Goal: Information Seeking & Learning: Check status

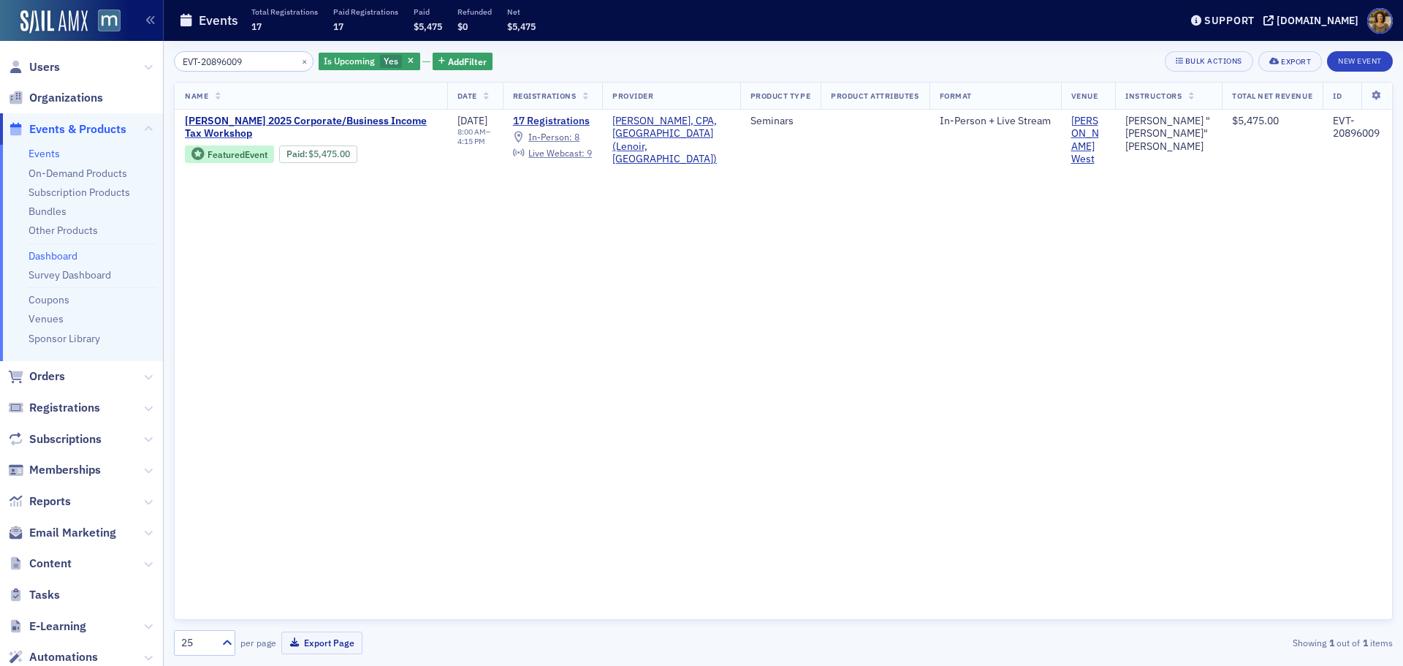
click at [53, 258] on link "Dashboard" at bounding box center [53, 255] width 49 height 13
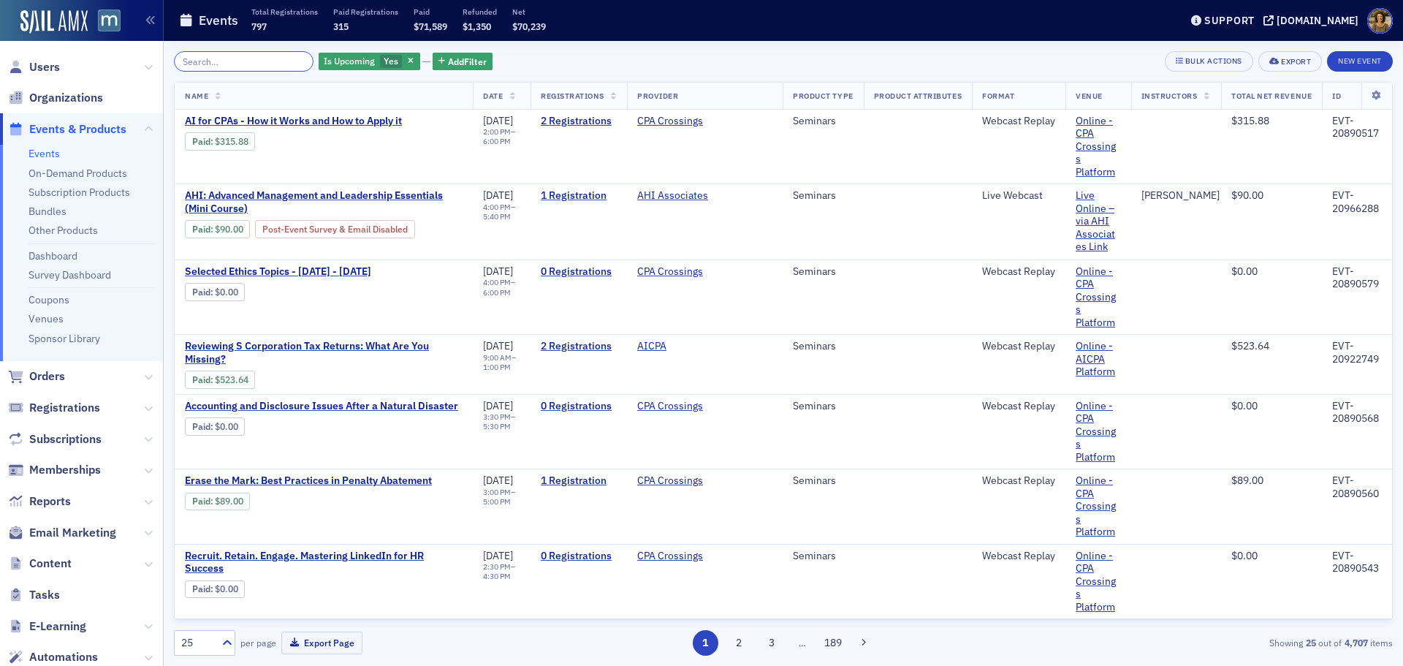
click at [270, 58] on input "search" at bounding box center [244, 61] width 140 height 20
paste input "EVT-20938247"
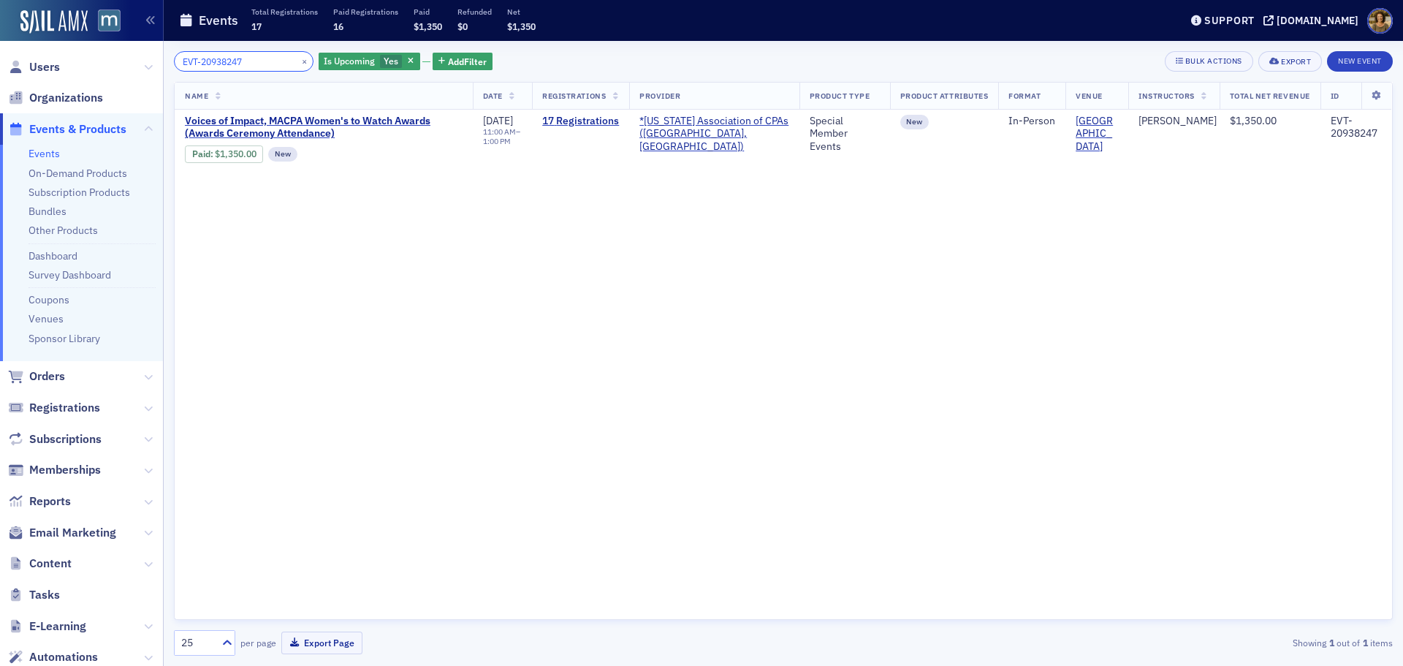
drag, startPoint x: 248, startPoint y: 61, endPoint x: 151, endPoint y: 60, distance: 96.5
click at [151, 60] on div "Users Organizations Events & Products Events On-Demand Products Subscription Pr…" at bounding box center [701, 333] width 1403 height 666
paste input "779"
type input "EVT-20937797"
drag, startPoint x: 247, startPoint y: 62, endPoint x: 136, endPoint y: 62, distance: 111.1
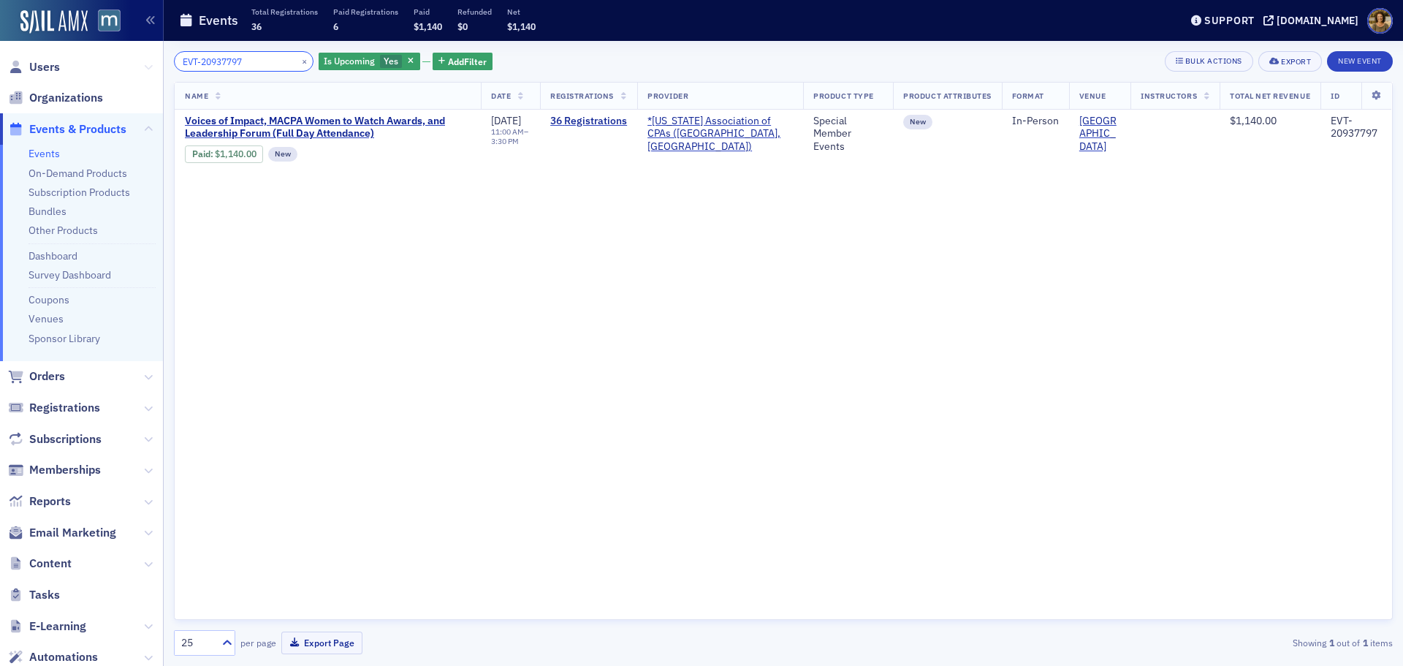
click at [136, 62] on div "Users Organizations Events & Products Events On-Demand Products Subscription Pr…" at bounding box center [701, 333] width 1403 height 666
paste input "824"
drag, startPoint x: 251, startPoint y: 65, endPoint x: 132, endPoint y: 69, distance: 119.2
click at [132, 69] on div "Users Organizations Events & Products Events On-Demand Products Subscription Pr…" at bounding box center [701, 333] width 1403 height 666
paste input "866915"
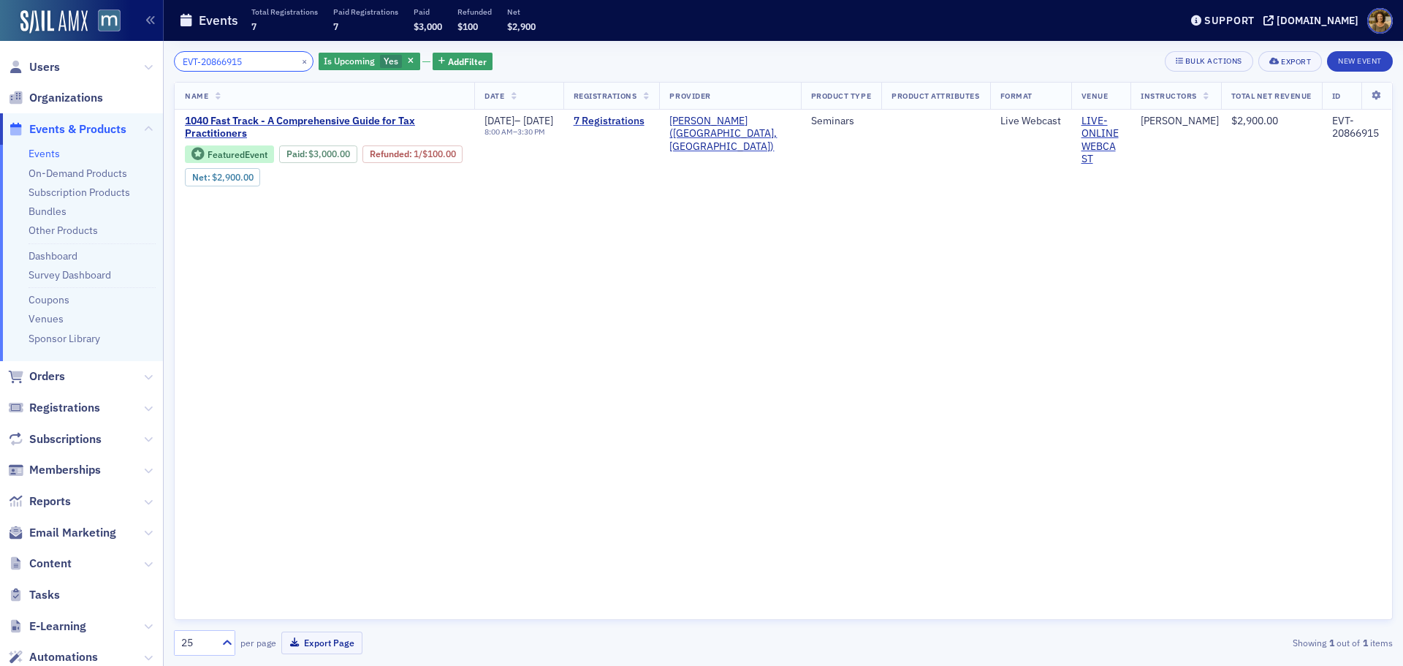
drag, startPoint x: 176, startPoint y: 58, endPoint x: 83, endPoint y: 65, distance: 93.8
click at [87, 64] on div "Users Organizations Events & Products Events On-Demand Products Subscription Pr…" at bounding box center [701, 333] width 1403 height 666
paste input "1099283"
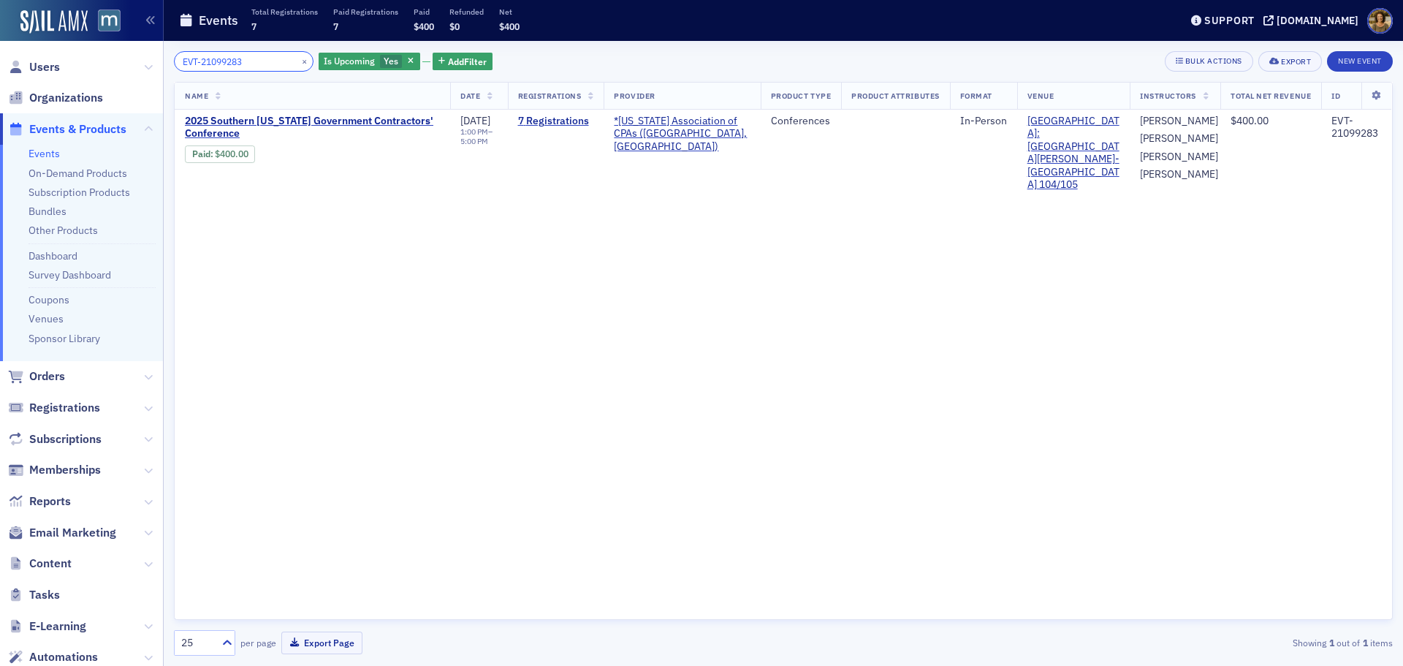
drag, startPoint x: 250, startPoint y: 61, endPoint x: 127, endPoint y: 71, distance: 123.2
click at [127, 71] on div "Users Organizations Events & Products Events On-Demand Products Subscription Pr…" at bounding box center [701, 333] width 1403 height 666
paste input "0841431"
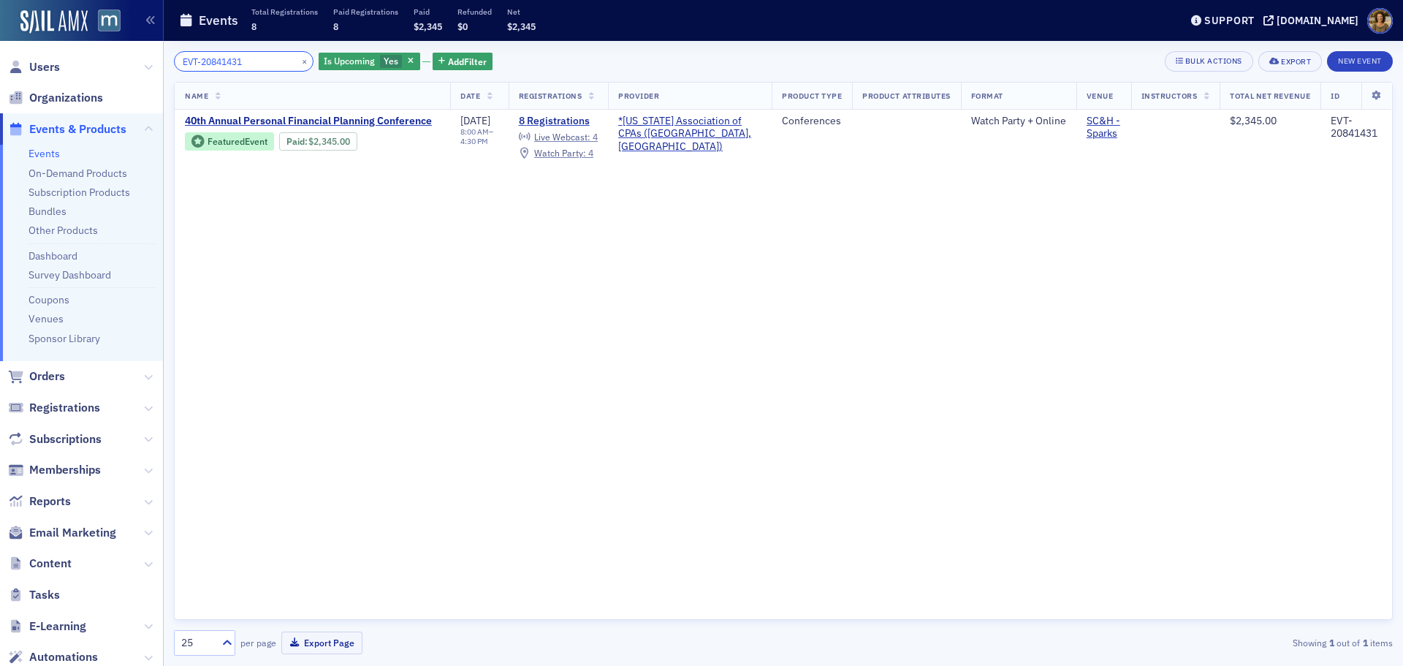
drag, startPoint x: 226, startPoint y: 62, endPoint x: 122, endPoint y: 68, distance: 103.9
click at [122, 68] on div "Users Organizations Events & Products Events On-Demand Products Subscription Pr…" at bounding box center [701, 333] width 1403 height 666
paste input "96002"
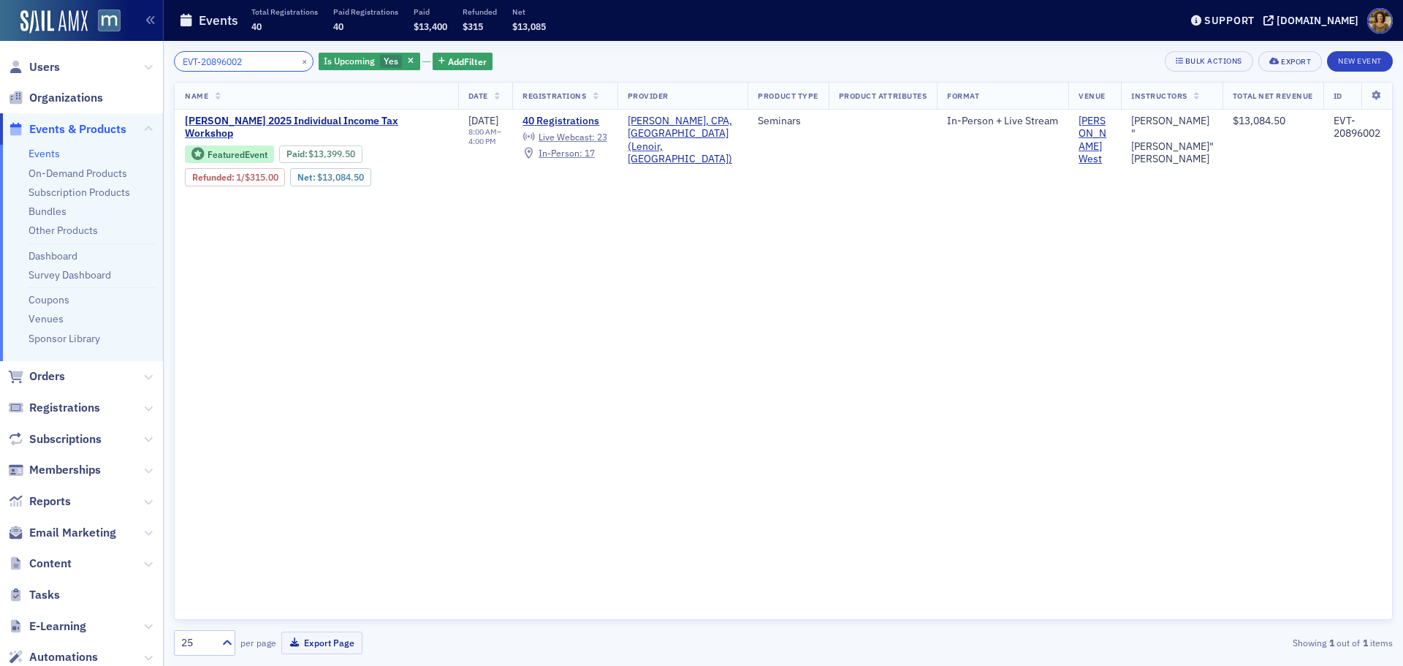
drag, startPoint x: 248, startPoint y: 59, endPoint x: 145, endPoint y: 61, distance: 103.1
click at [145, 61] on div "Users Organizations Events & Products Events On-Demand Products Subscription Pr…" at bounding box center [701, 333] width 1403 height 666
paste input "9"
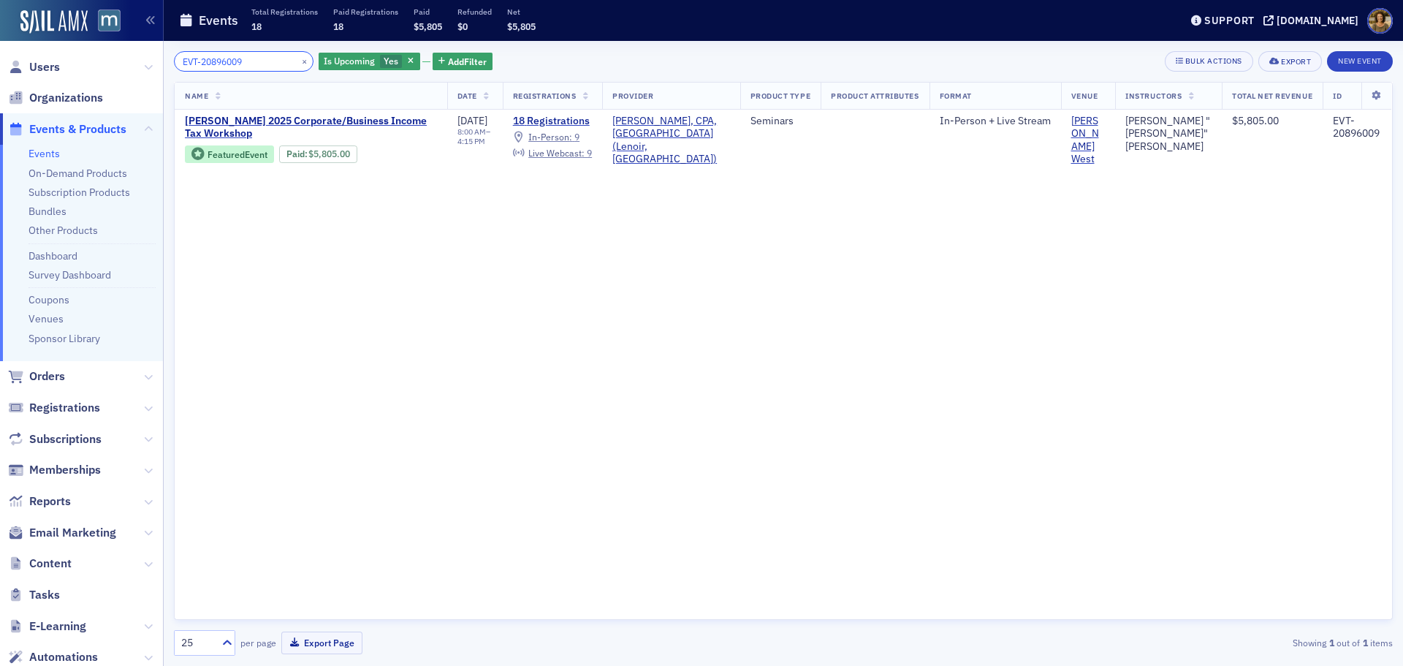
drag, startPoint x: 262, startPoint y: 60, endPoint x: 115, endPoint y: 64, distance: 146.2
click at [115, 64] on div "Users Organizations Events & Products Events On-Demand Products Subscription Pr…" at bounding box center [701, 333] width 1403 height 666
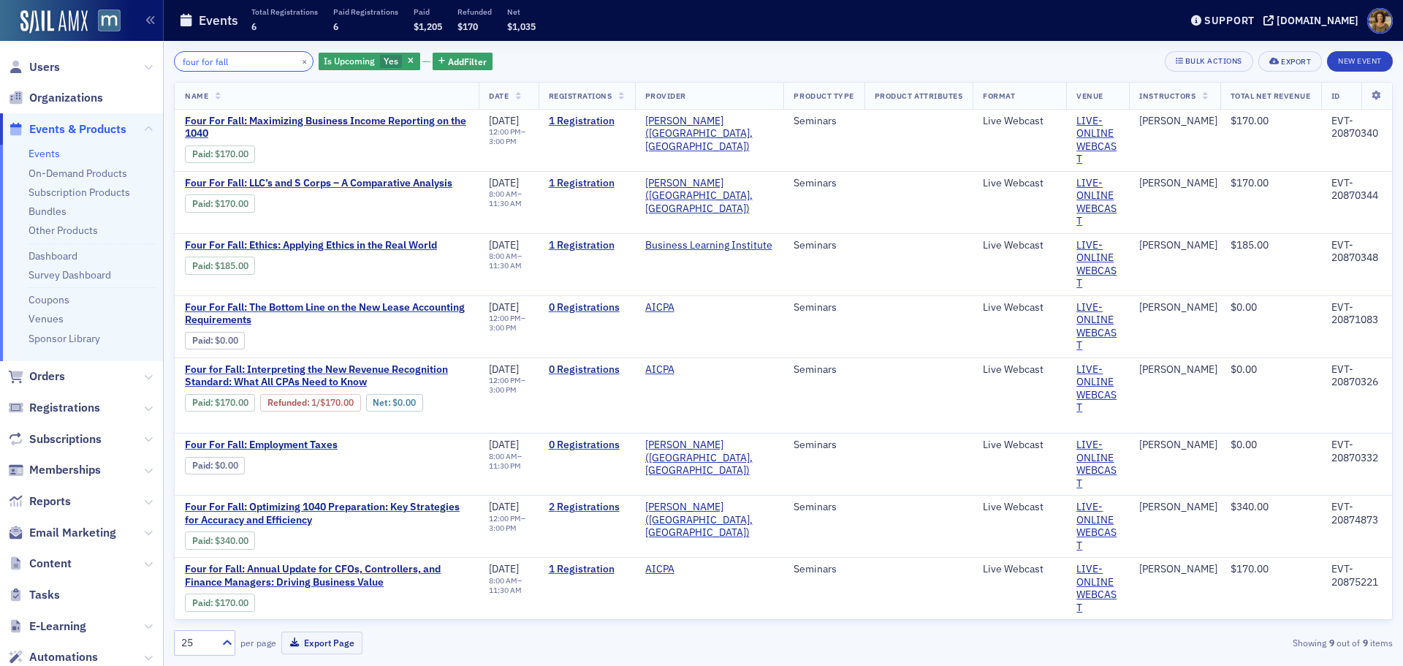
type input "four for fall"
drag, startPoint x: 242, startPoint y: 60, endPoint x: 149, endPoint y: 67, distance: 93.1
click at [149, 67] on div "Users Organizations Events & Products Events On-Demand Products Subscription Pr…" at bounding box center [701, 333] width 1403 height 666
drag, startPoint x: 287, startPoint y: 62, endPoint x: 392, endPoint y: 62, distance: 105.2
click at [298, 62] on button "×" at bounding box center [304, 60] width 13 height 13
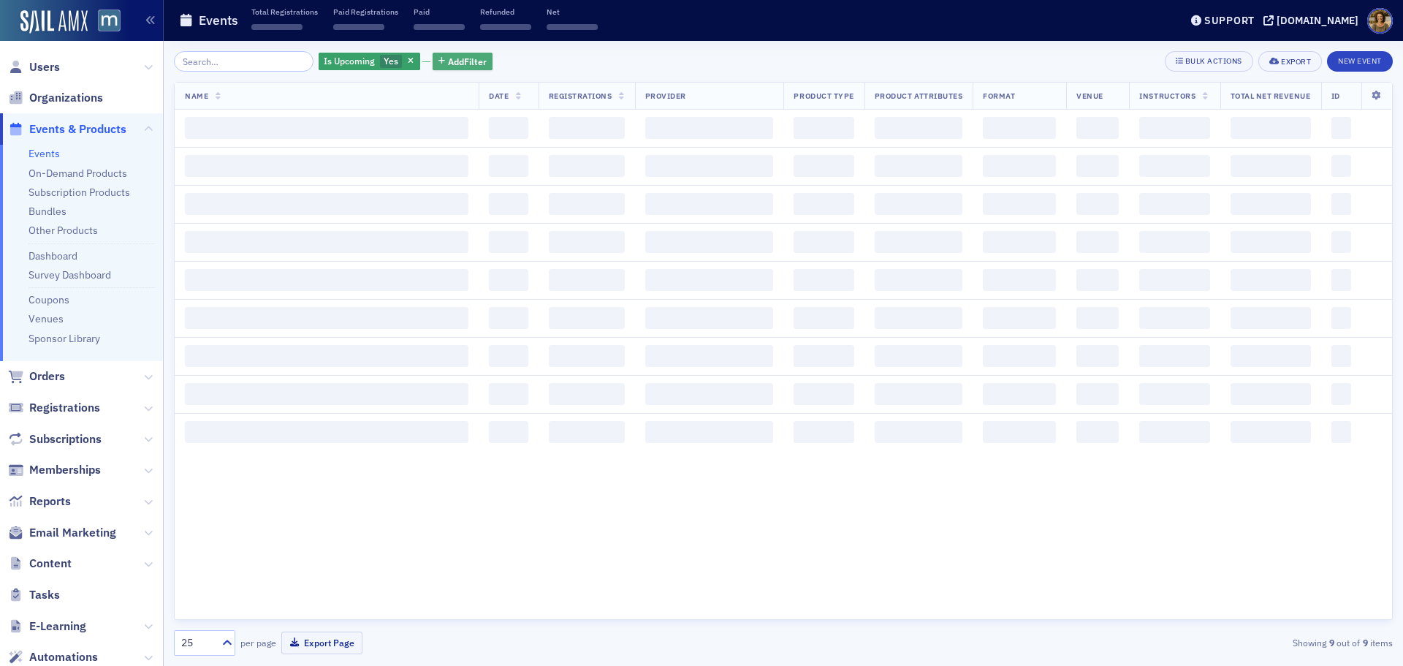
click at [433, 56] on button "Add Filter" at bounding box center [463, 62] width 60 height 18
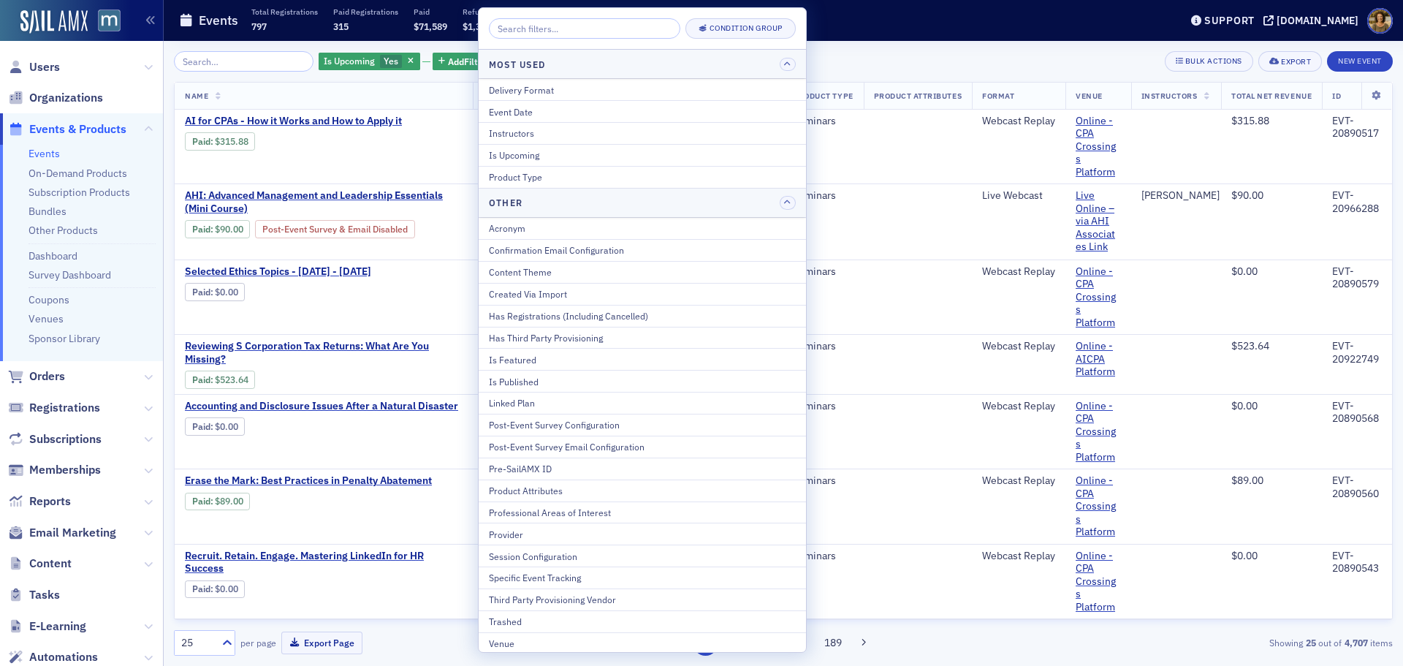
click at [525, 178] on div "Product Type" at bounding box center [642, 176] width 307 height 13
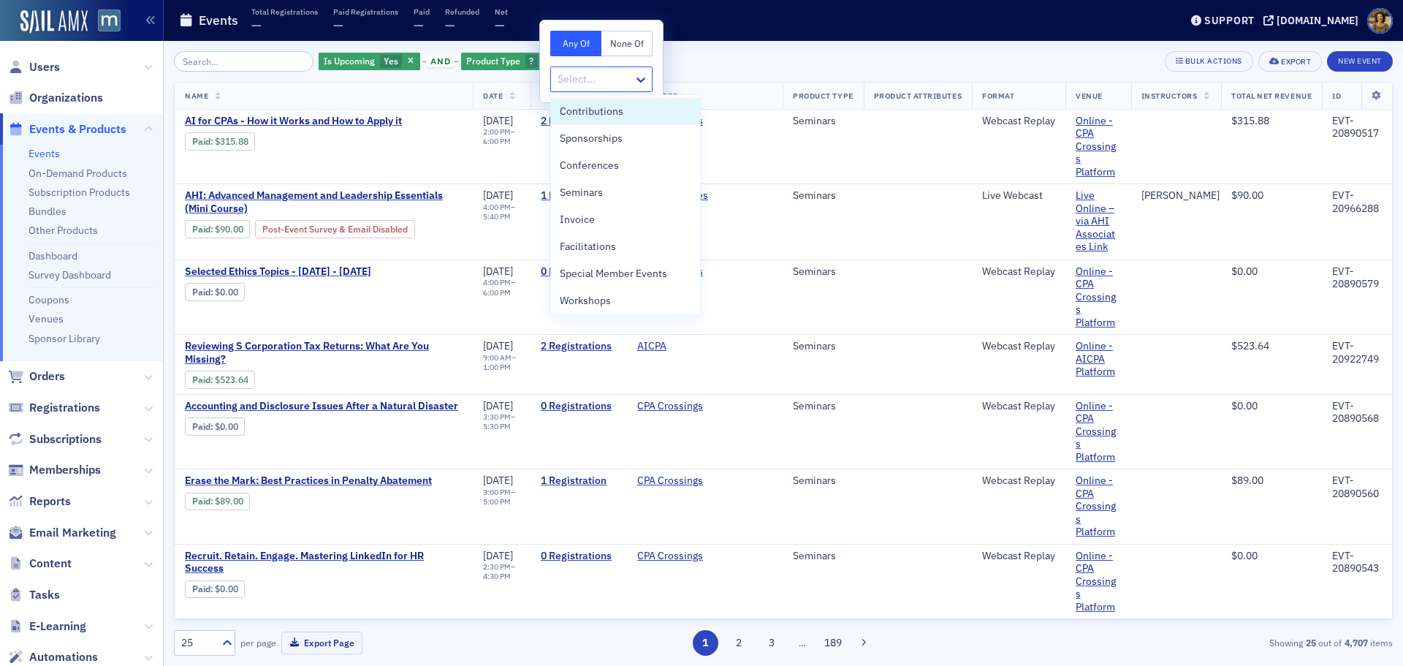
click at [576, 80] on div at bounding box center [594, 79] width 76 height 18
click at [577, 168] on span "Conferences" at bounding box center [589, 165] width 59 height 15
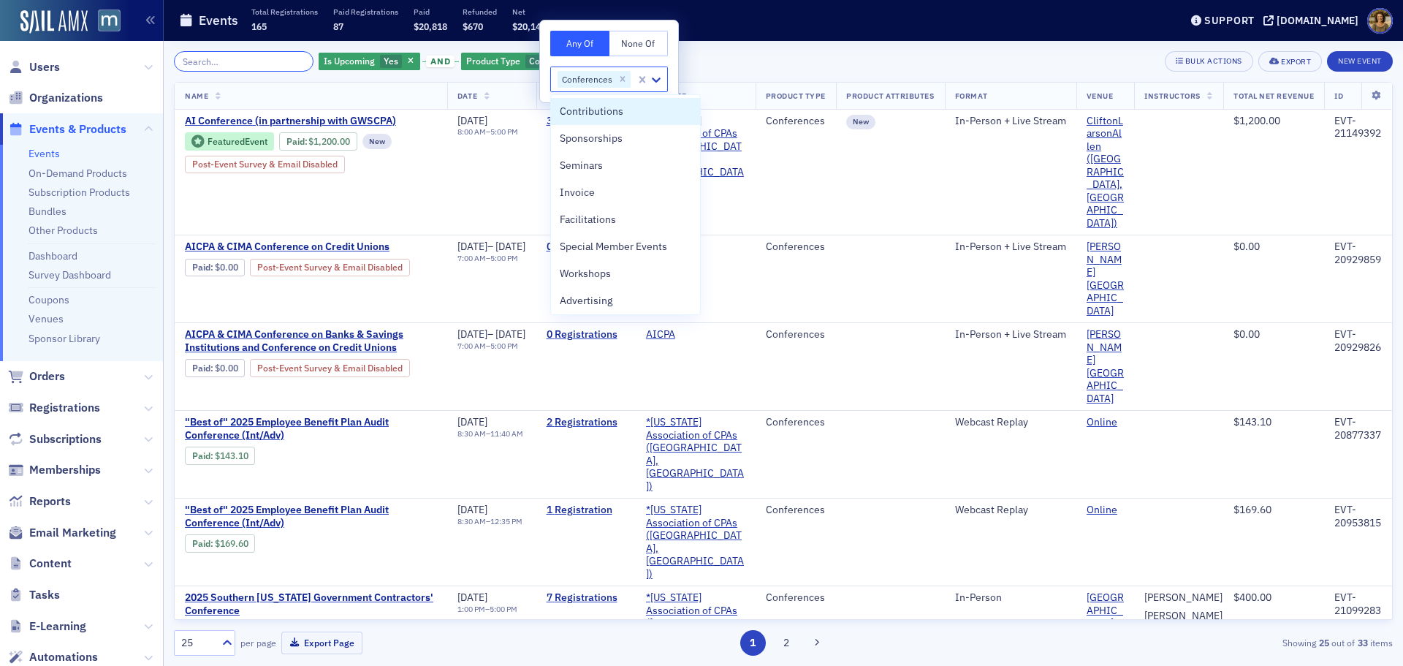
click at [254, 60] on input "search" at bounding box center [244, 61] width 140 height 20
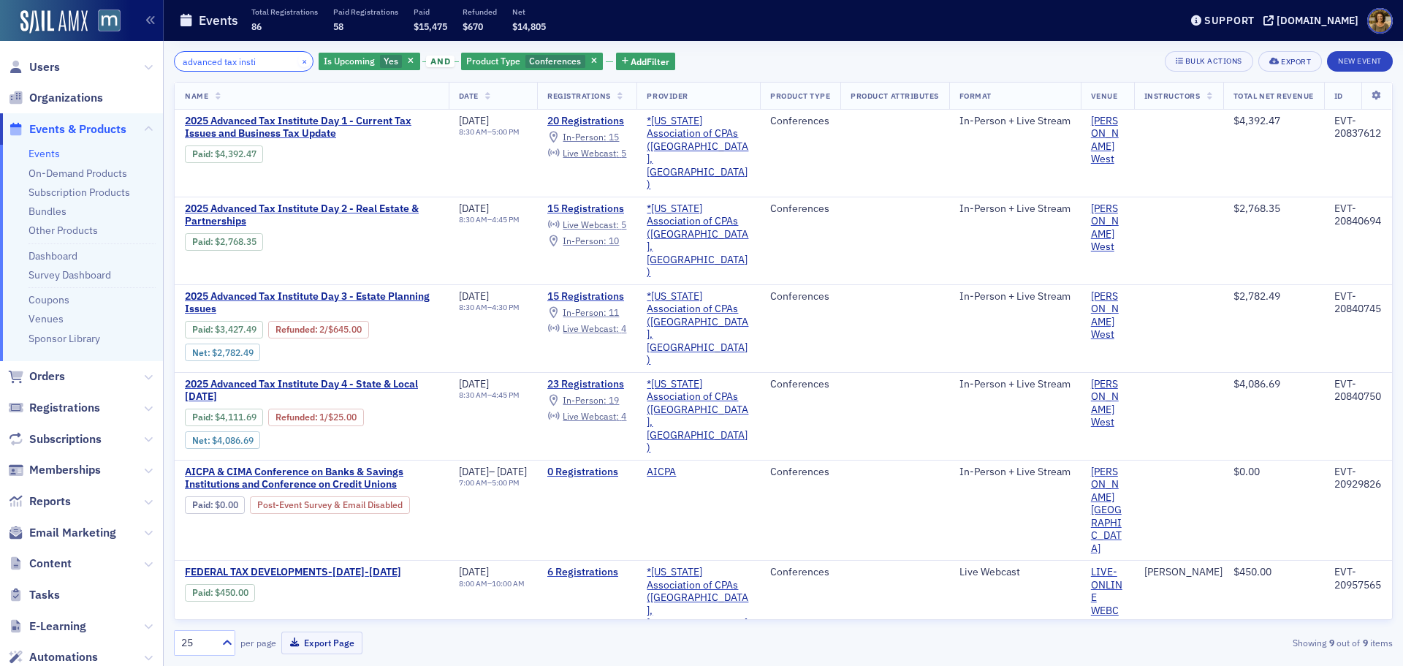
type input "advanced tax insti"
click at [298, 58] on button "×" at bounding box center [304, 60] width 13 height 13
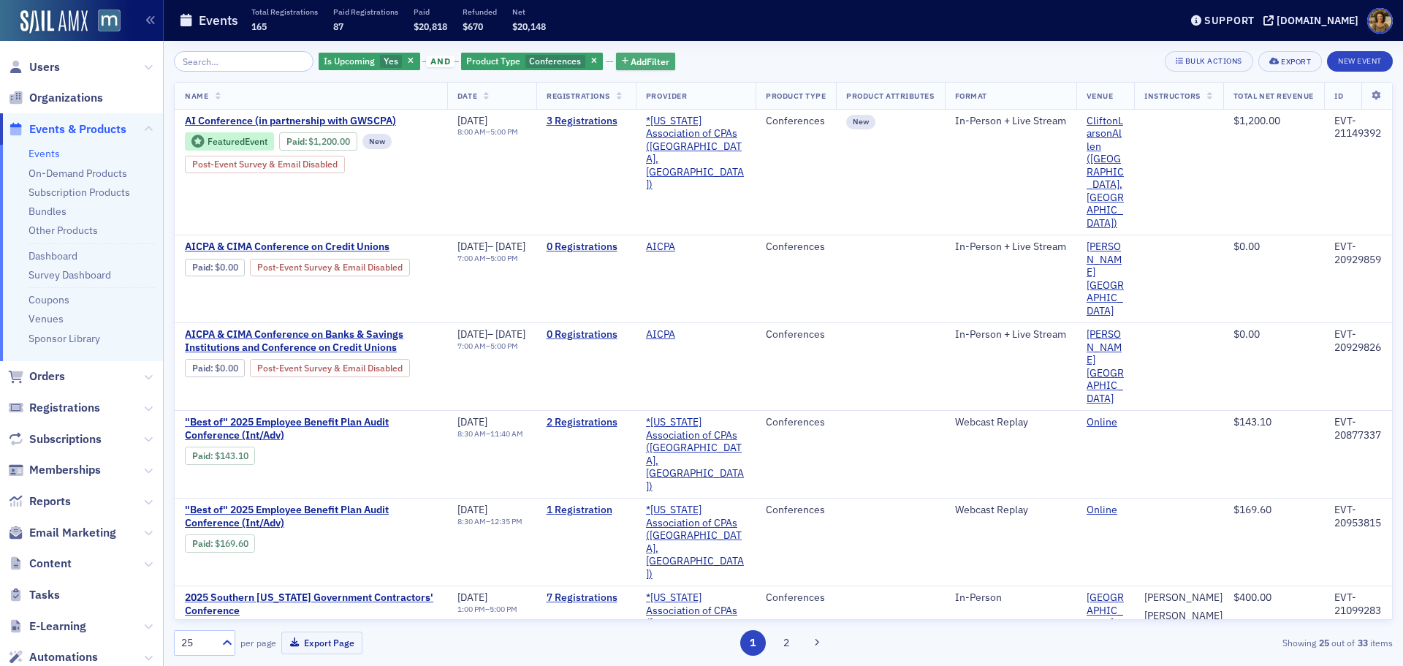
click at [631, 58] on span "Add Filter" at bounding box center [650, 61] width 39 height 13
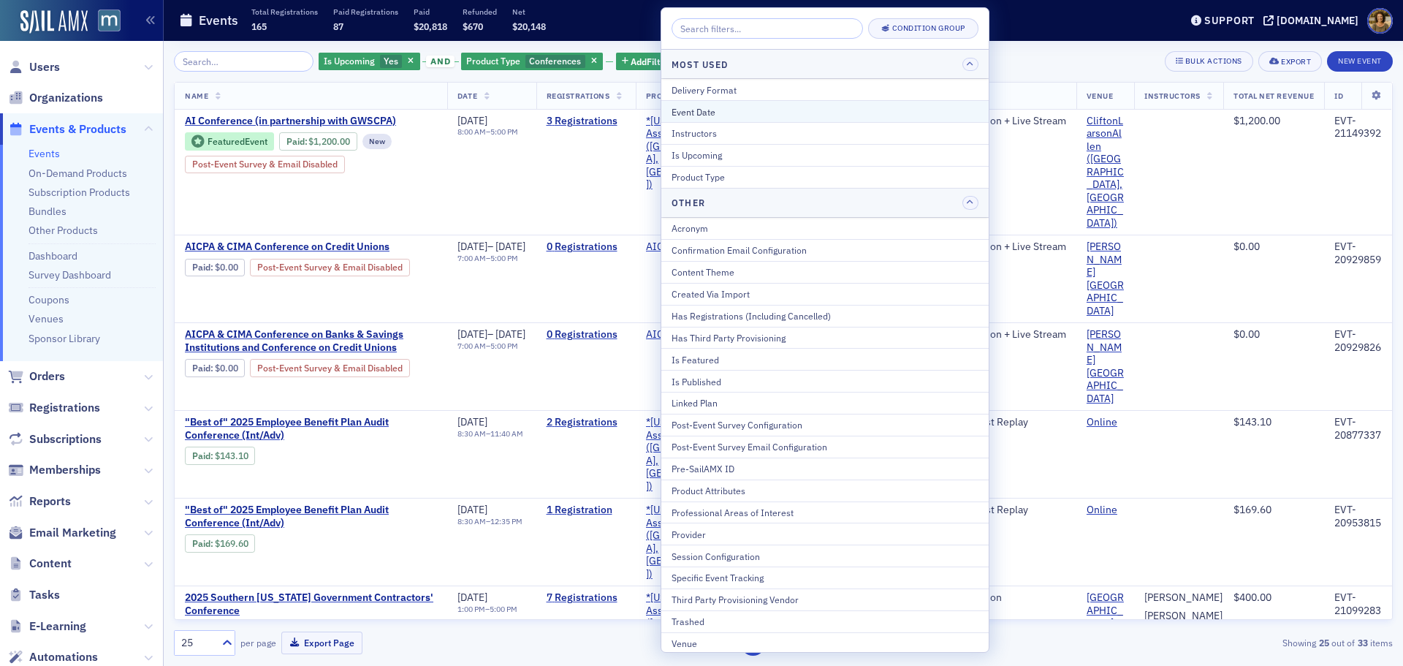
click at [672, 106] on div "Event Date" at bounding box center [825, 111] width 307 height 13
select select "7"
select select "2025"
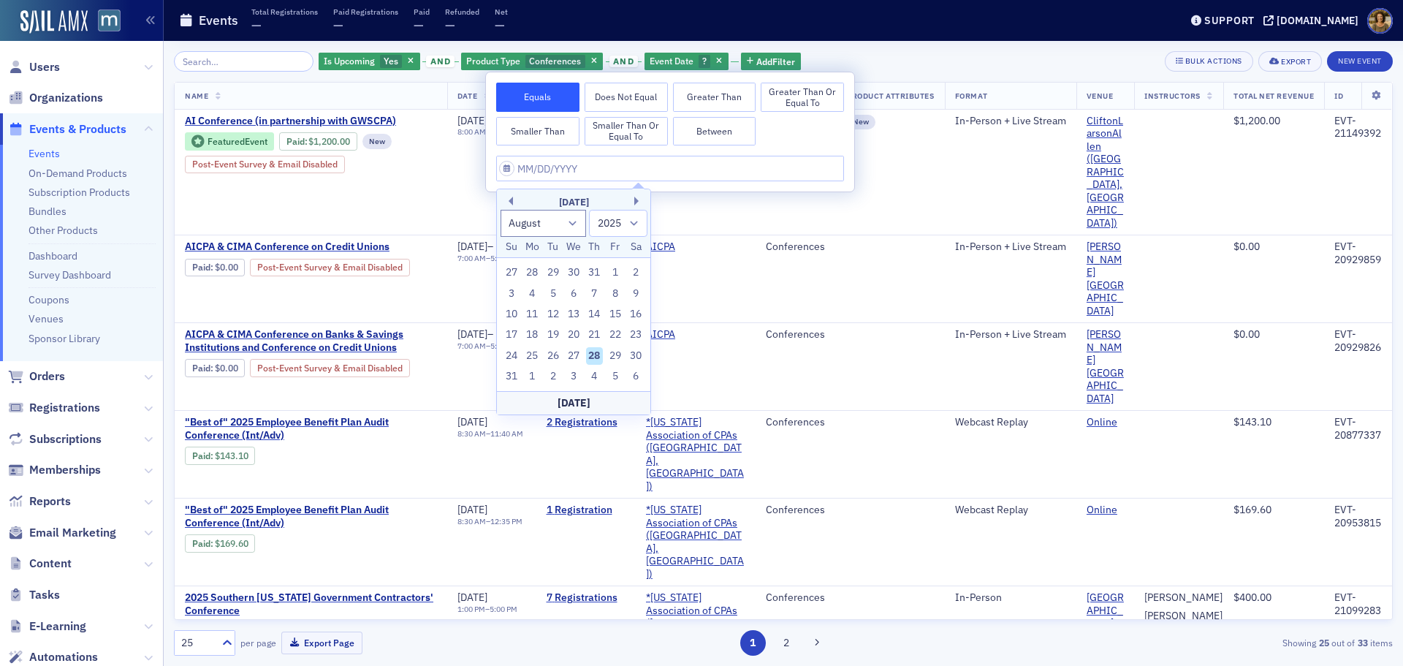
click at [635, 195] on div "[DATE]" at bounding box center [573, 202] width 153 height 15
click at [634, 202] on button "Next Month" at bounding box center [638, 201] width 9 height 9
click at [634, 201] on button "Next Month" at bounding box center [638, 201] width 9 height 9
select select "10"
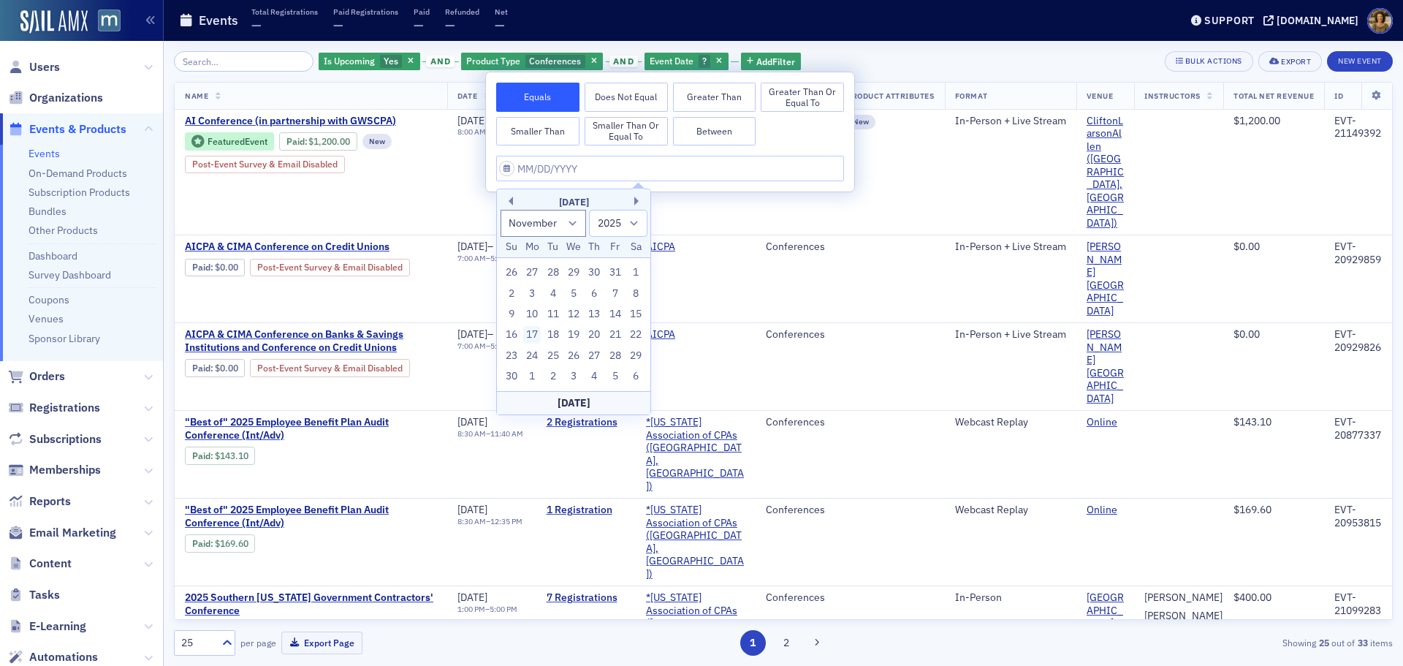
click at [528, 338] on div "17" at bounding box center [532, 335] width 18 height 18
type input "[DATE]"
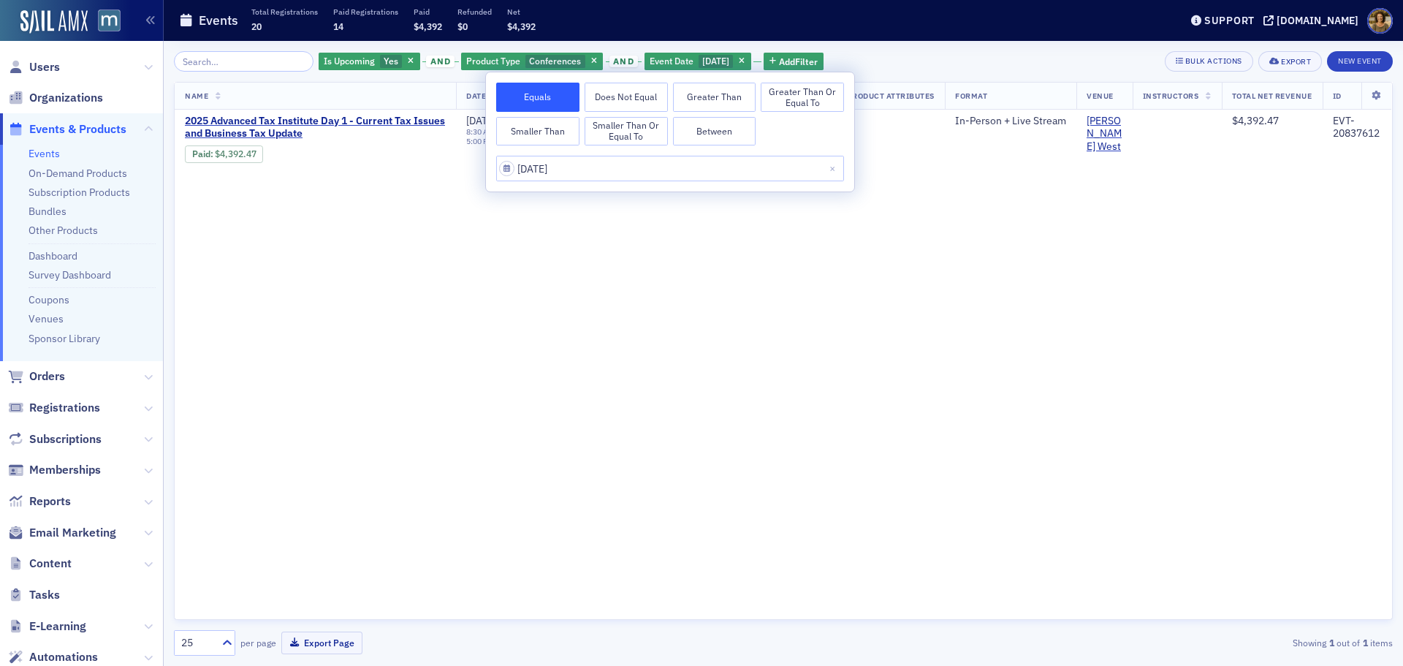
click at [770, 107] on button "Greater Than or Equal To" at bounding box center [802, 97] width 83 height 29
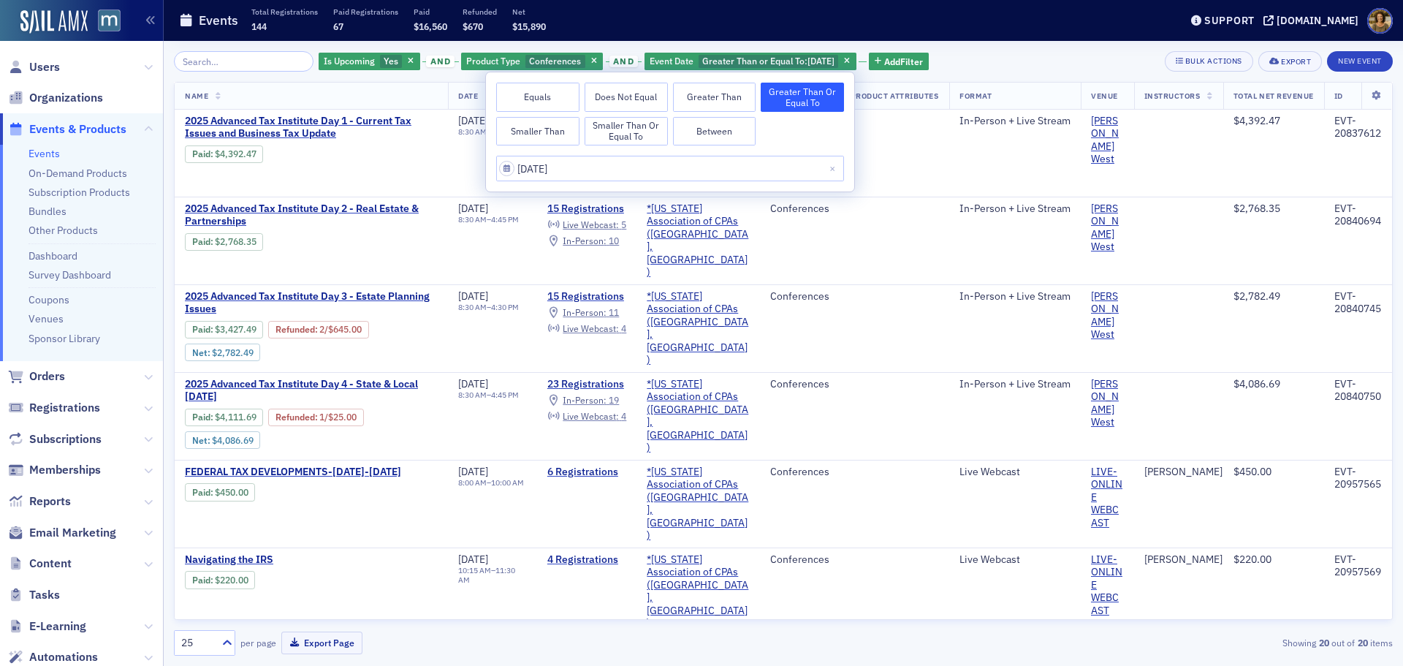
click at [702, 127] on button "Between" at bounding box center [714, 131] width 83 height 29
select select "10"
select select "2025"
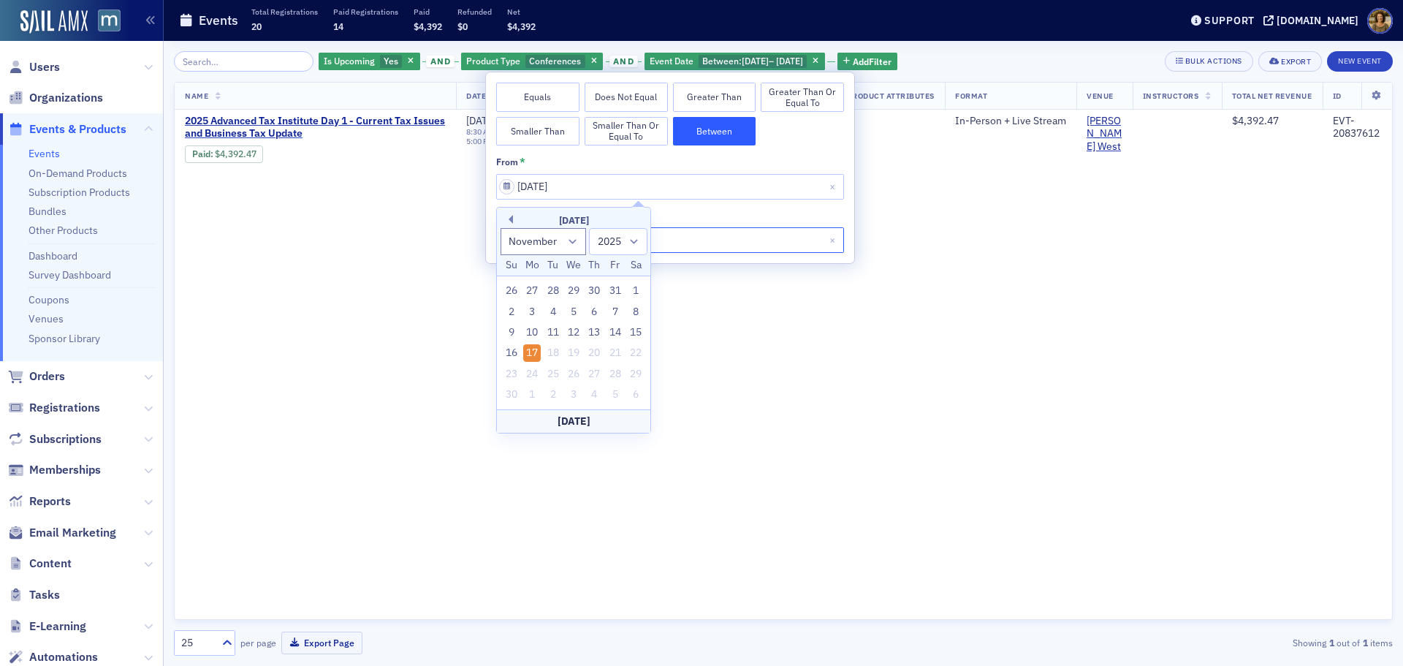
select select "10"
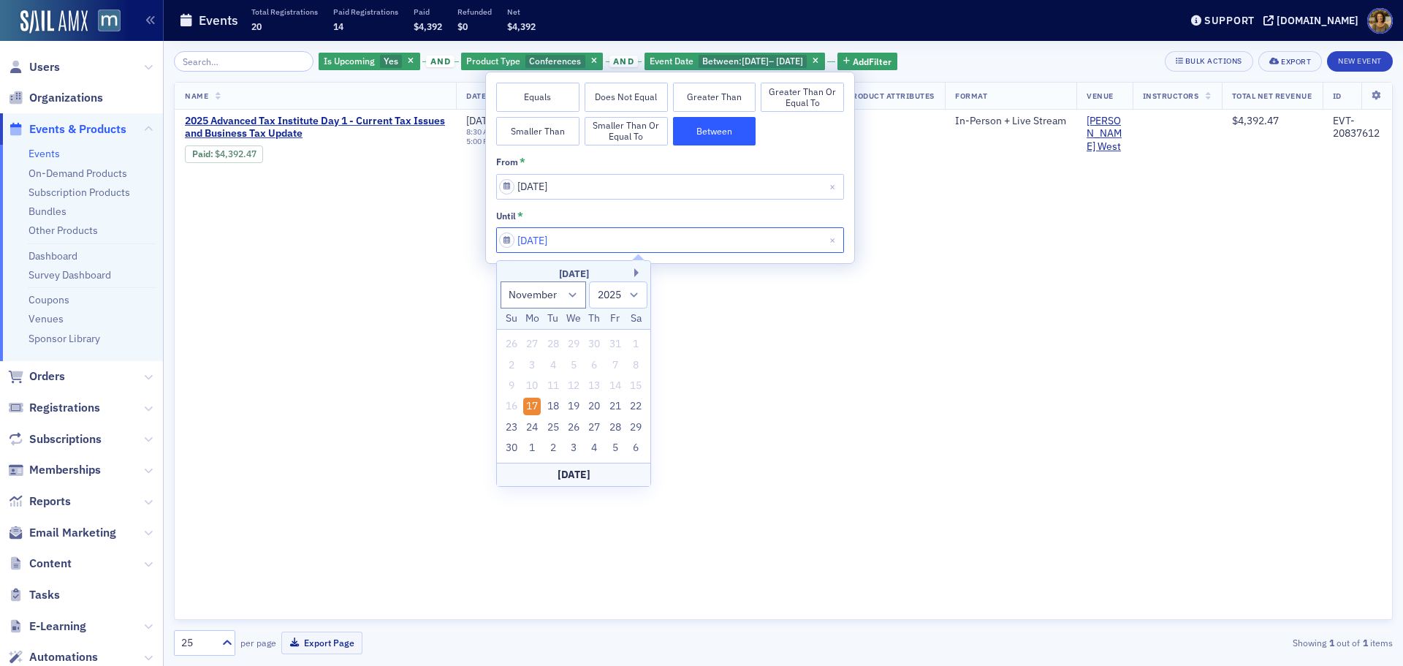
click at [687, 238] on input "[DATE]" at bounding box center [670, 240] width 348 height 26
click at [596, 405] on div "20" at bounding box center [595, 407] width 18 height 18
type input "[DATE]"
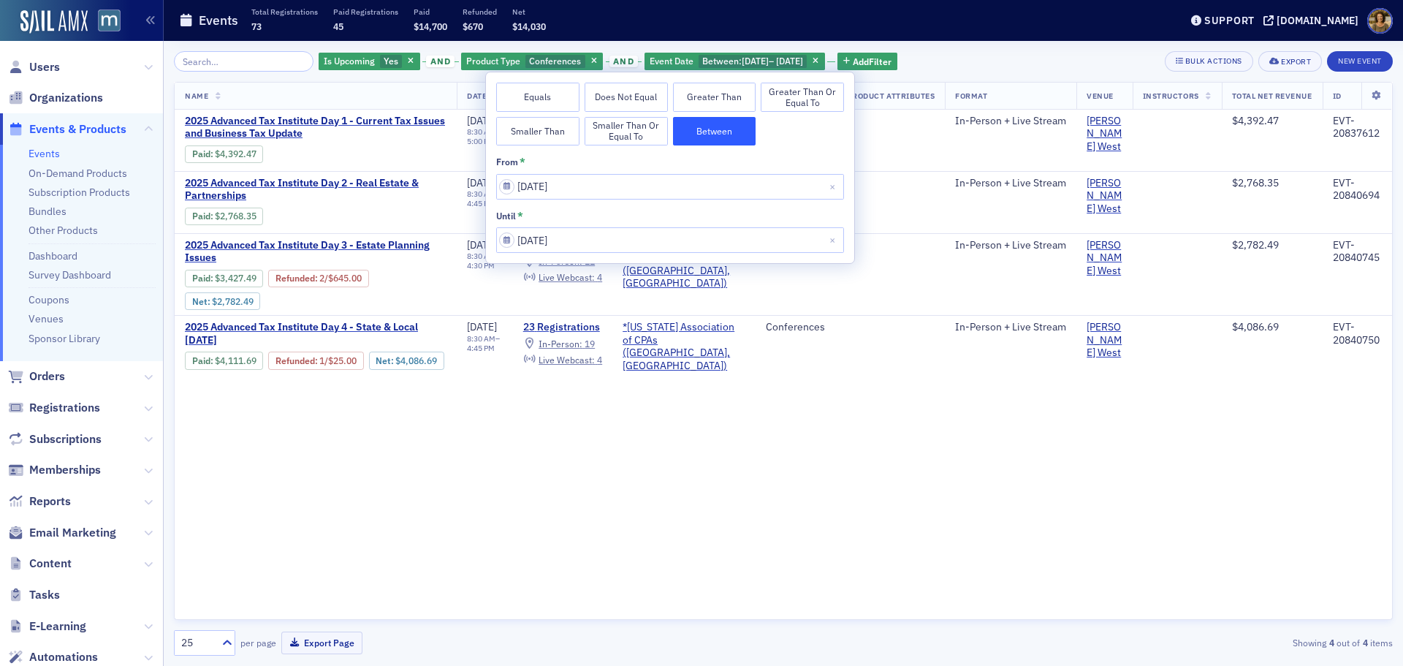
click at [630, 7] on div "Events Total Registrations 73 Paid Registrations 45 Paid $14,700 Refunded $670 …" at bounding box center [668, 20] width 979 height 39
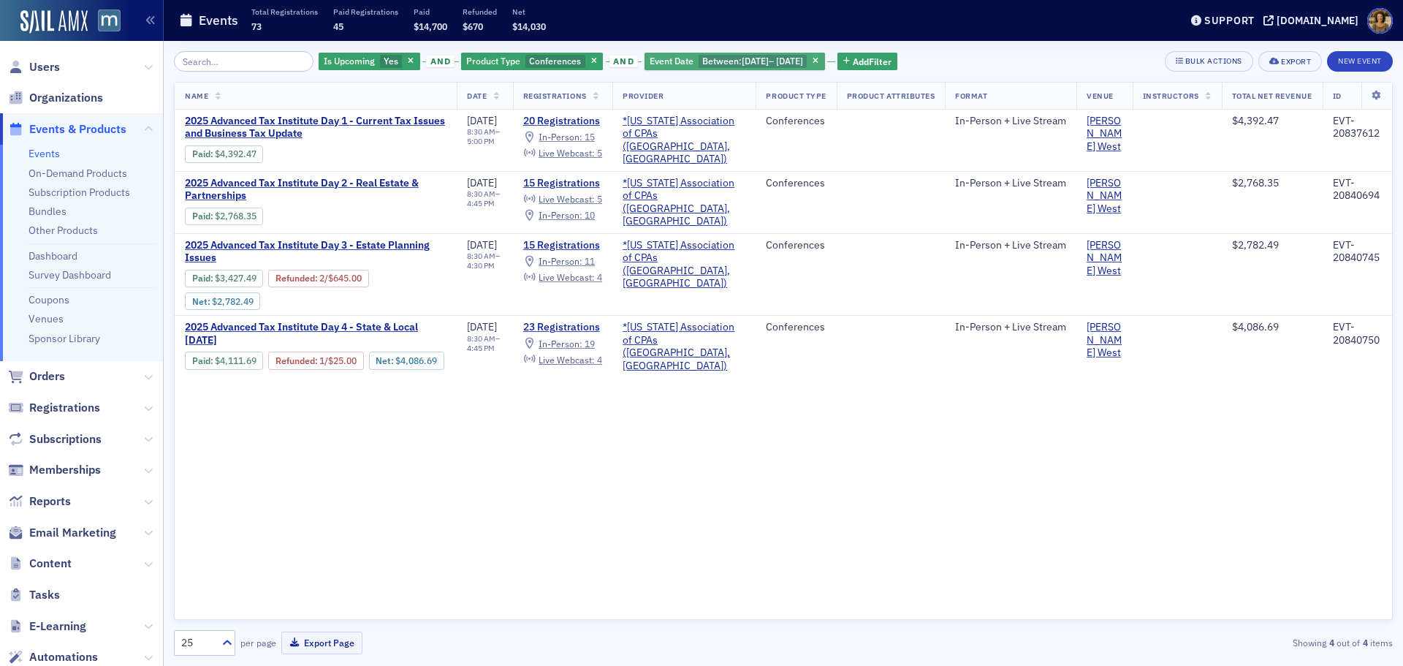
click at [720, 56] on span "Between :" at bounding box center [721, 61] width 39 height 12
select select "10"
select select "2025"
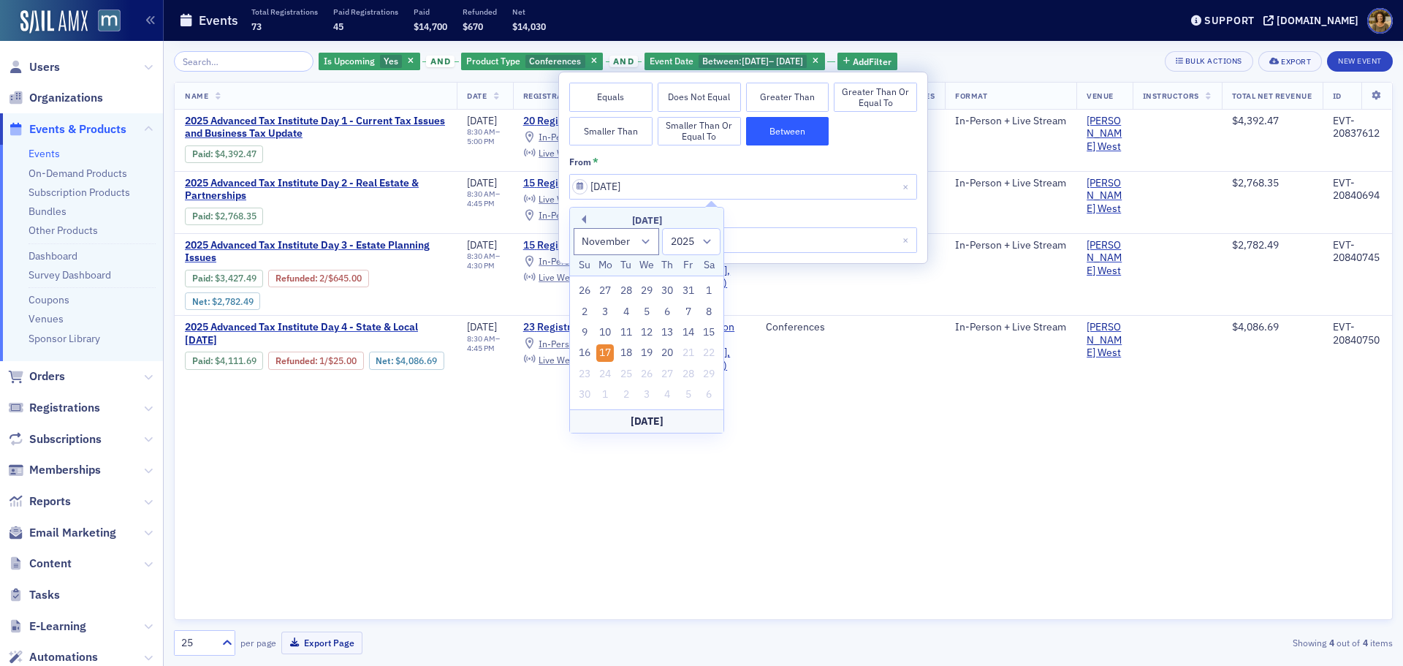
click at [627, 98] on button "Equals" at bounding box center [610, 97] width 83 height 29
select select "10"
select select "2025"
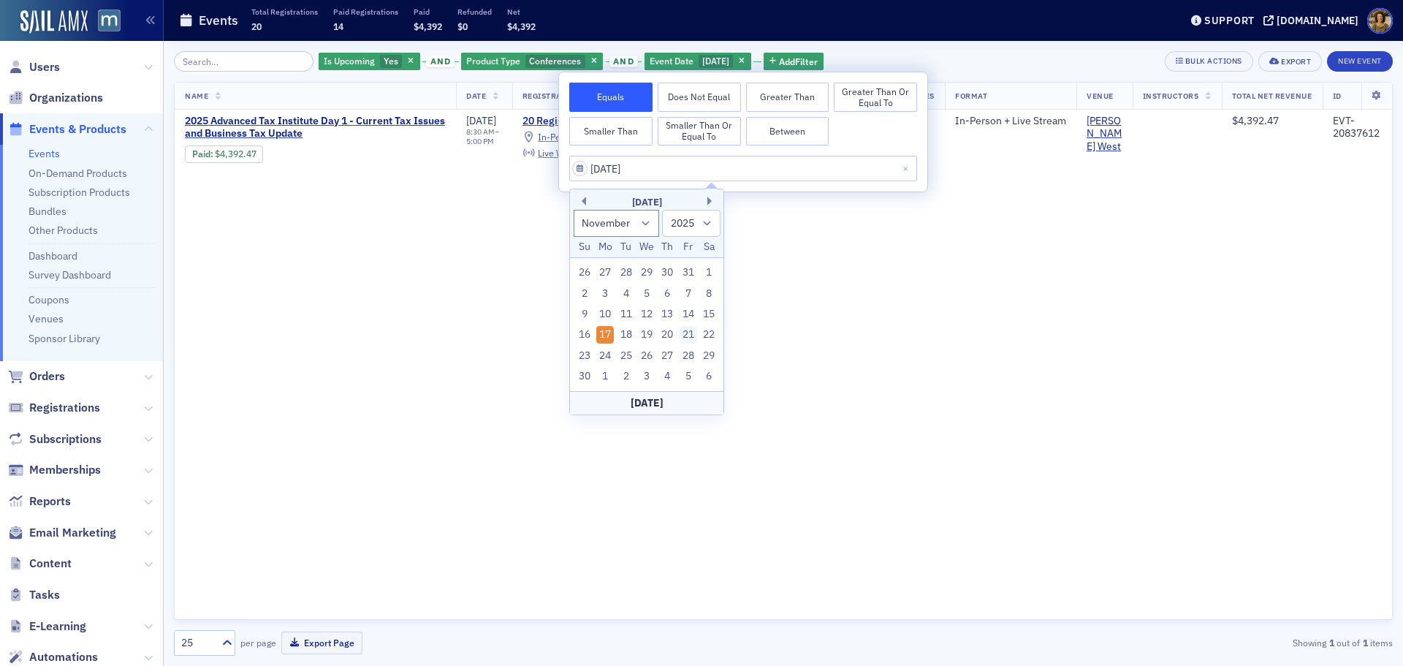
click at [680, 333] on div "21" at bounding box center [689, 335] width 18 height 18
type input "[DATE]"
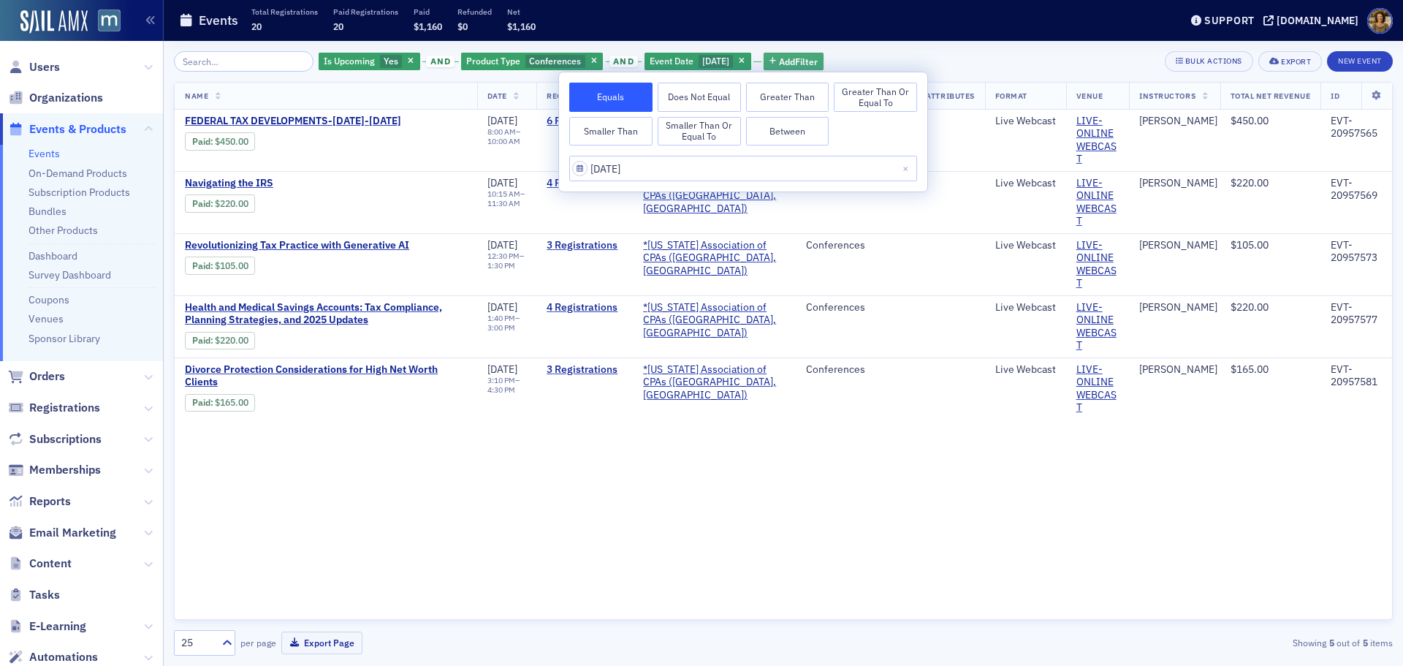
drag, startPoint x: 577, startPoint y: 61, endPoint x: 593, endPoint y: 61, distance: 16.1
click at [591, 61] on icon "button" at bounding box center [594, 62] width 6 height 8
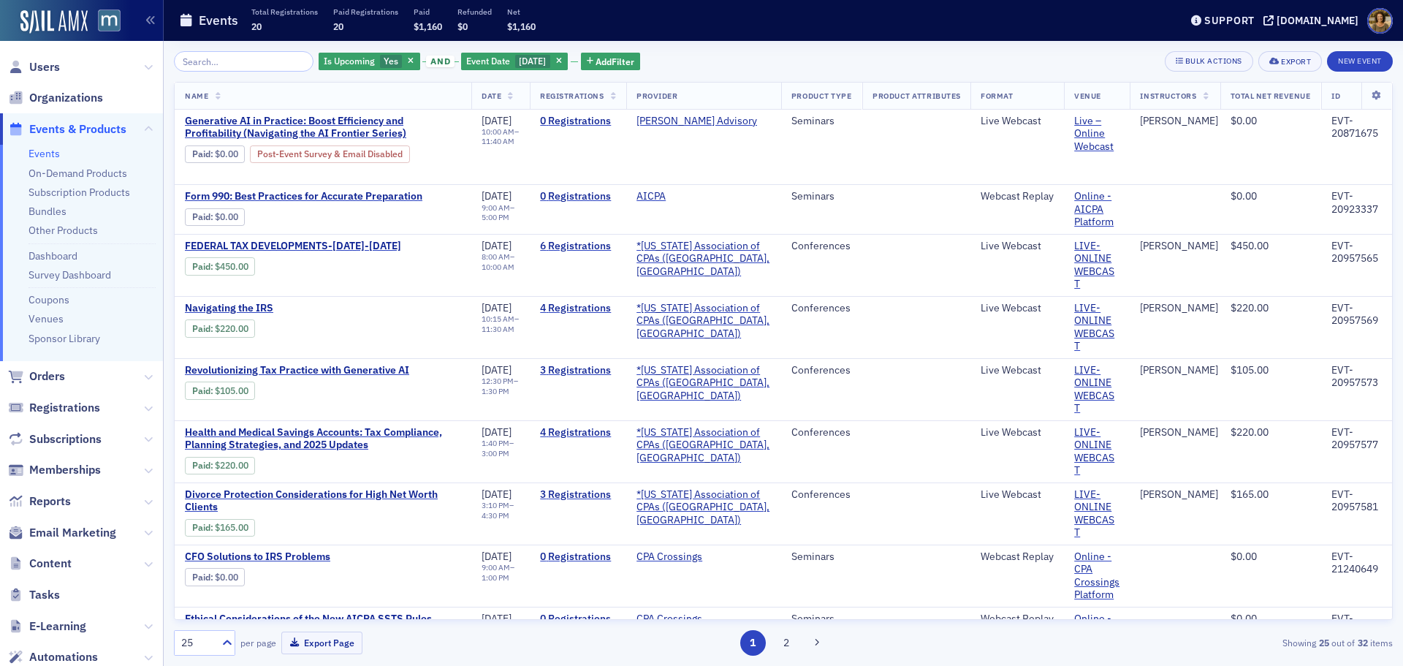
drag, startPoint x: 566, startPoint y: 58, endPoint x: 347, endPoint y: 78, distance: 220.1
click at [561, 59] on span "button" at bounding box center [558, 61] width 13 height 13
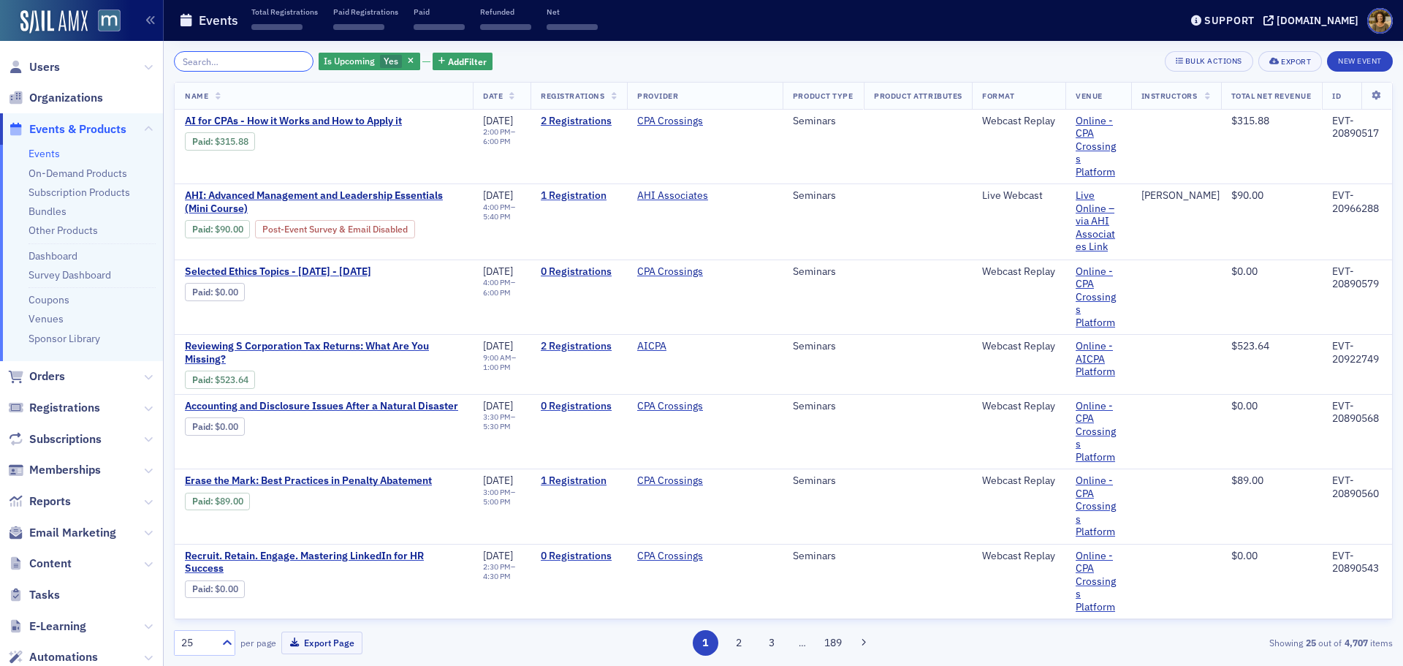
click at [222, 61] on input "search" at bounding box center [244, 61] width 140 height 20
paste input "[DATE]"
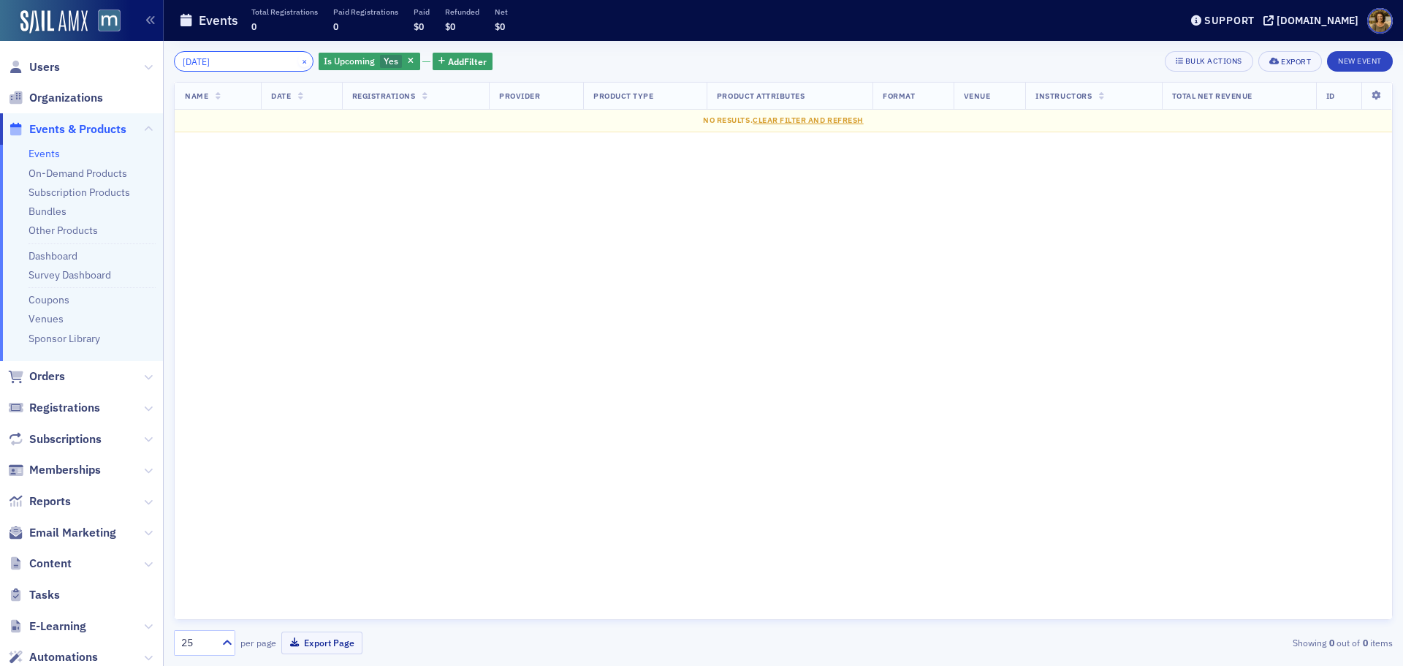
type input "[DATE]"
drag, startPoint x: 289, startPoint y: 63, endPoint x: 168, endPoint y: 96, distance: 125.0
click at [298, 64] on button "×" at bounding box center [304, 60] width 13 height 13
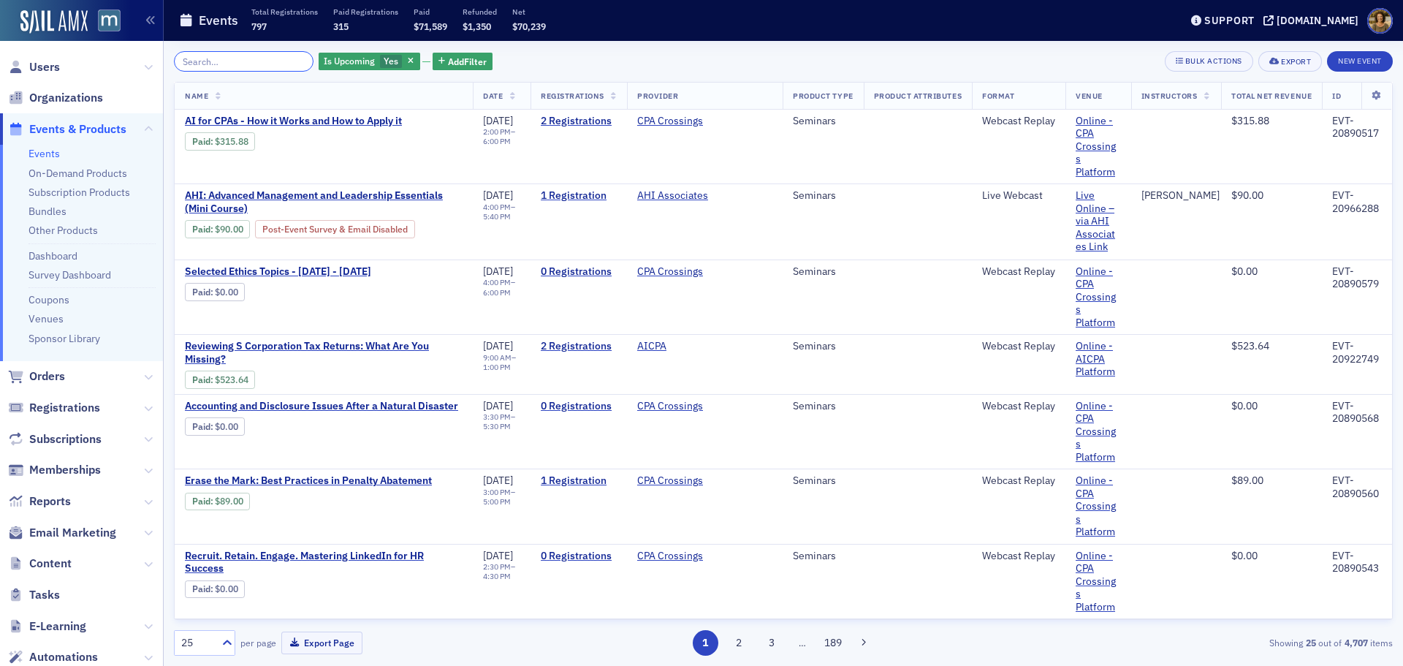
click at [243, 61] on input "search" at bounding box center [244, 61] width 140 height 20
paste input "EVT-20896014"
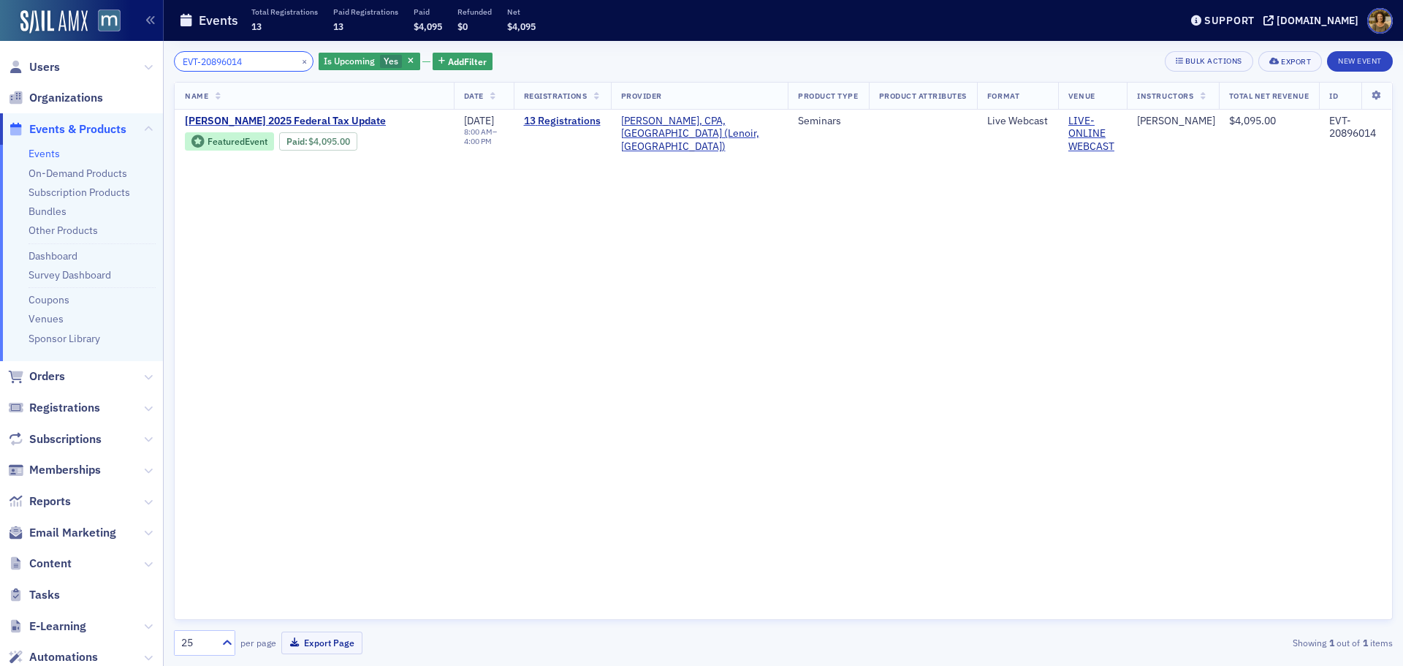
drag, startPoint x: 259, startPoint y: 53, endPoint x: 131, endPoint y: 58, distance: 128.0
click at [131, 58] on div "Users Organizations Events & Products Events On-Demand Products Subscription Pr…" at bounding box center [701, 333] width 1403 height 666
paste input "7037"
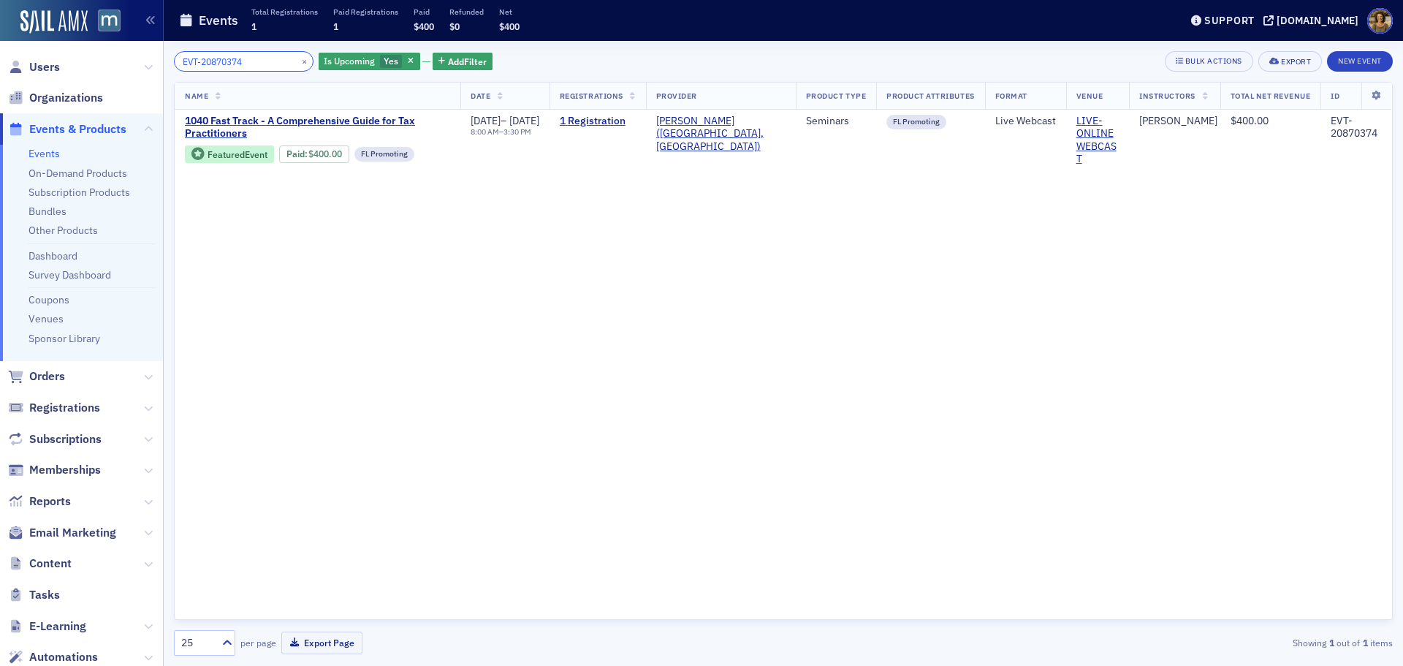
drag, startPoint x: 163, startPoint y: 66, endPoint x: 115, endPoint y: 69, distance: 48.3
click at [115, 69] on div "Users Organizations Events & Products Events On-Demand Products Subscription Pr…" at bounding box center [701, 333] width 1403 height 666
paste input "967510"
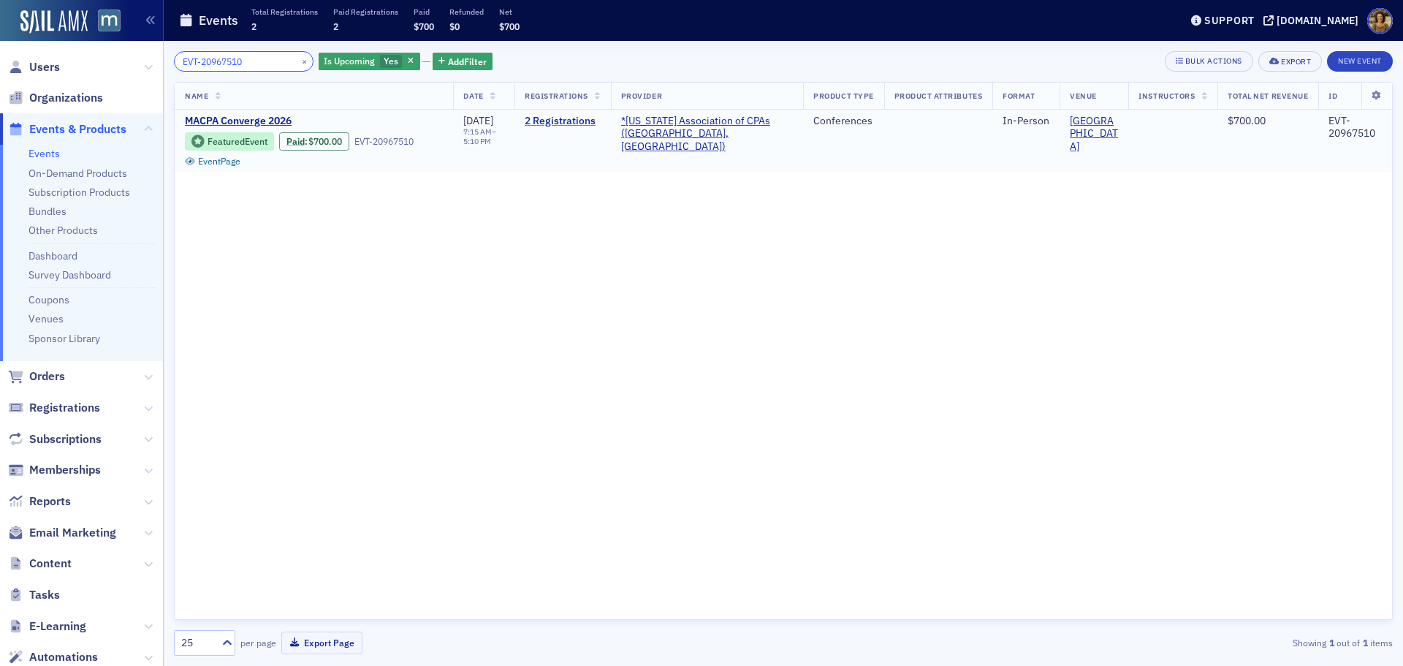
type input "EVT-20967510"
click at [584, 121] on link "2 Registrations" at bounding box center [563, 121] width 76 height 13
